Goal: Understand site structure: Understand site structure

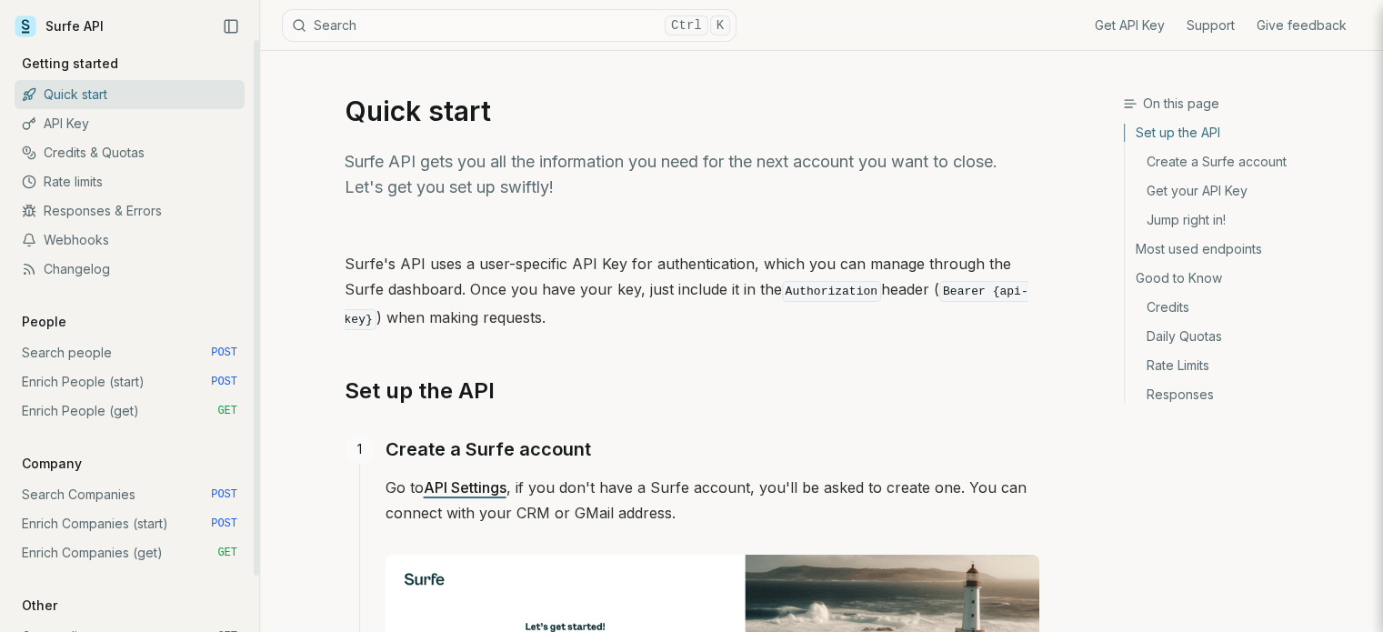
click at [153, 152] on link "Credits & Quotas" at bounding box center [130, 152] width 230 height 29
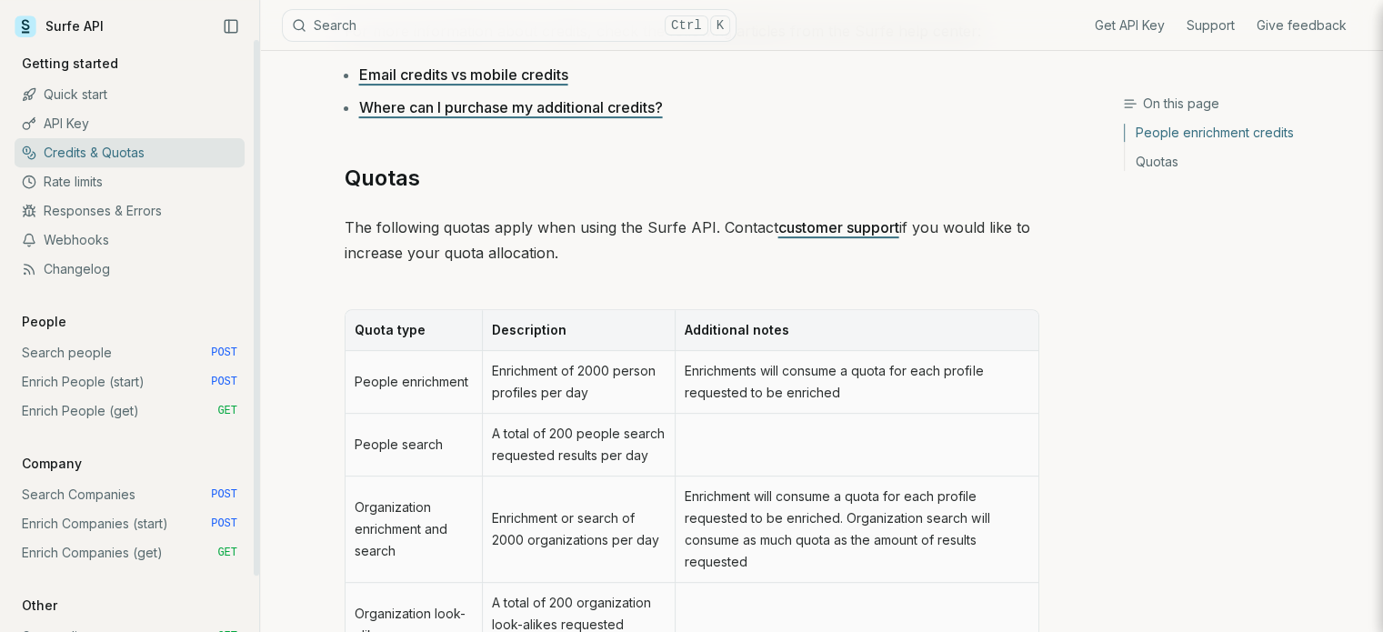
scroll to position [818, 0]
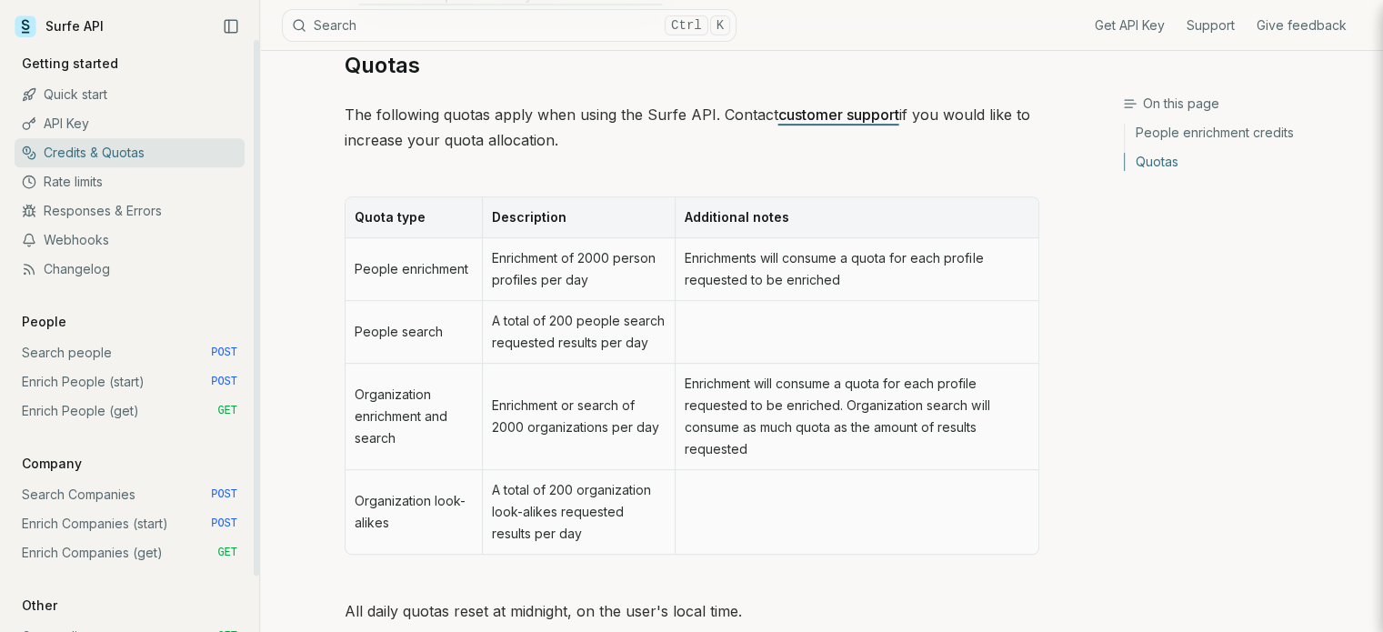
click at [95, 497] on link "Search Companies POST" at bounding box center [130, 494] width 230 height 29
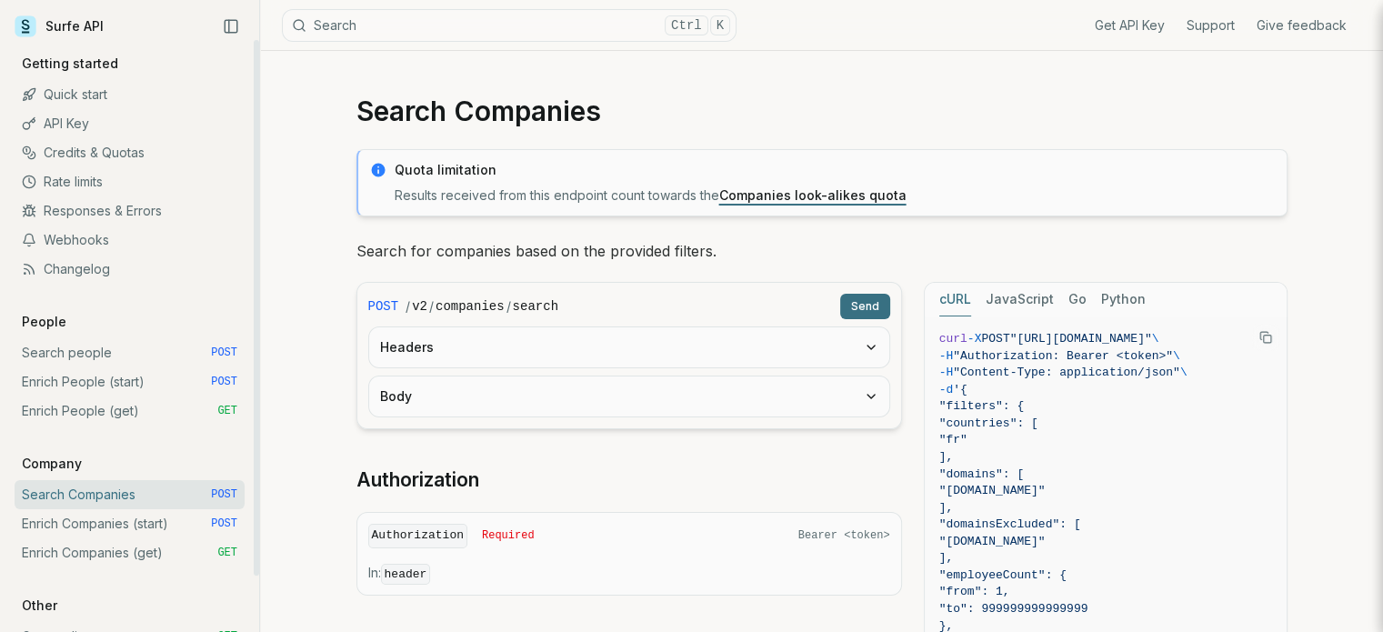
click at [110, 148] on link "Credits & Quotas" at bounding box center [130, 152] width 230 height 29
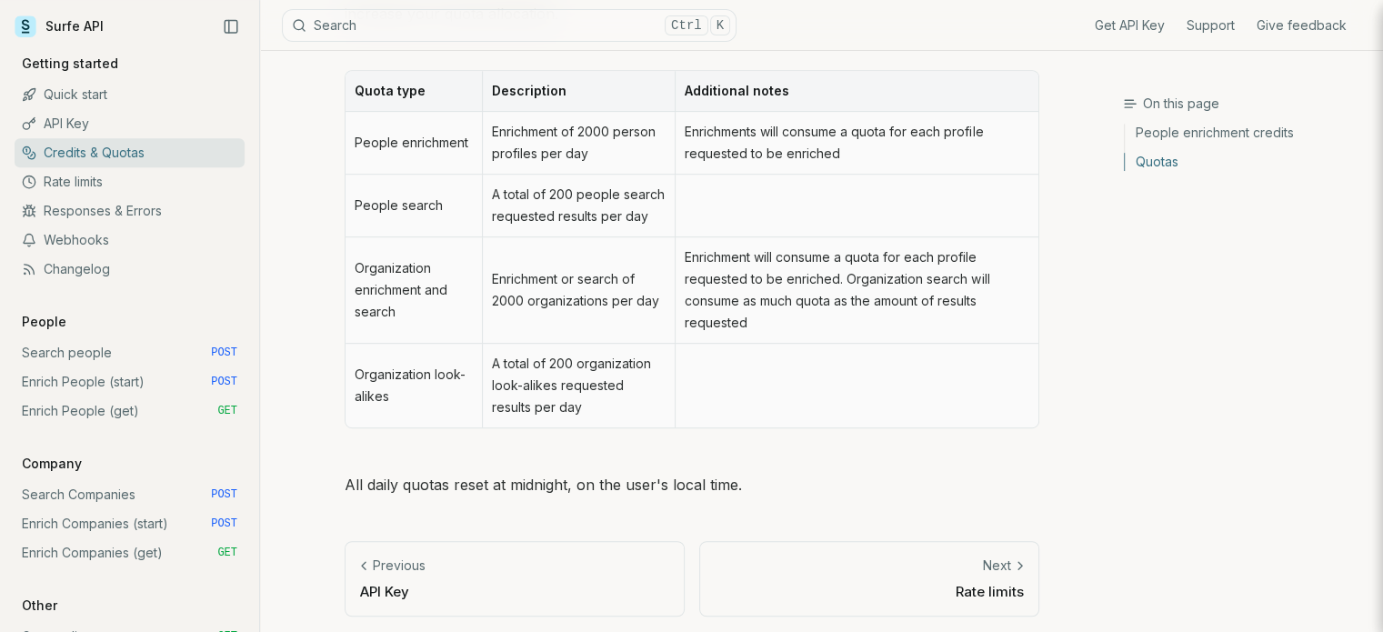
scroll to position [949, 0]
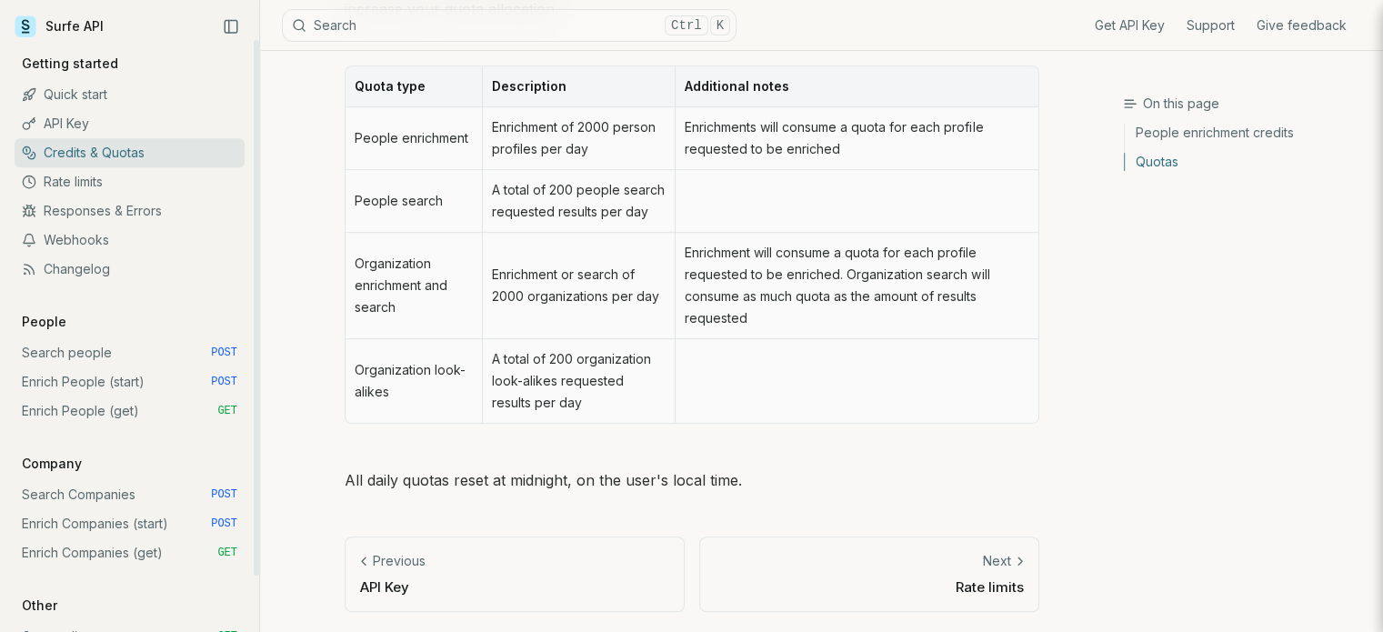
click at [114, 497] on link "Search Companies POST" at bounding box center [130, 494] width 230 height 29
